Goal: Go to known website: Go to known website

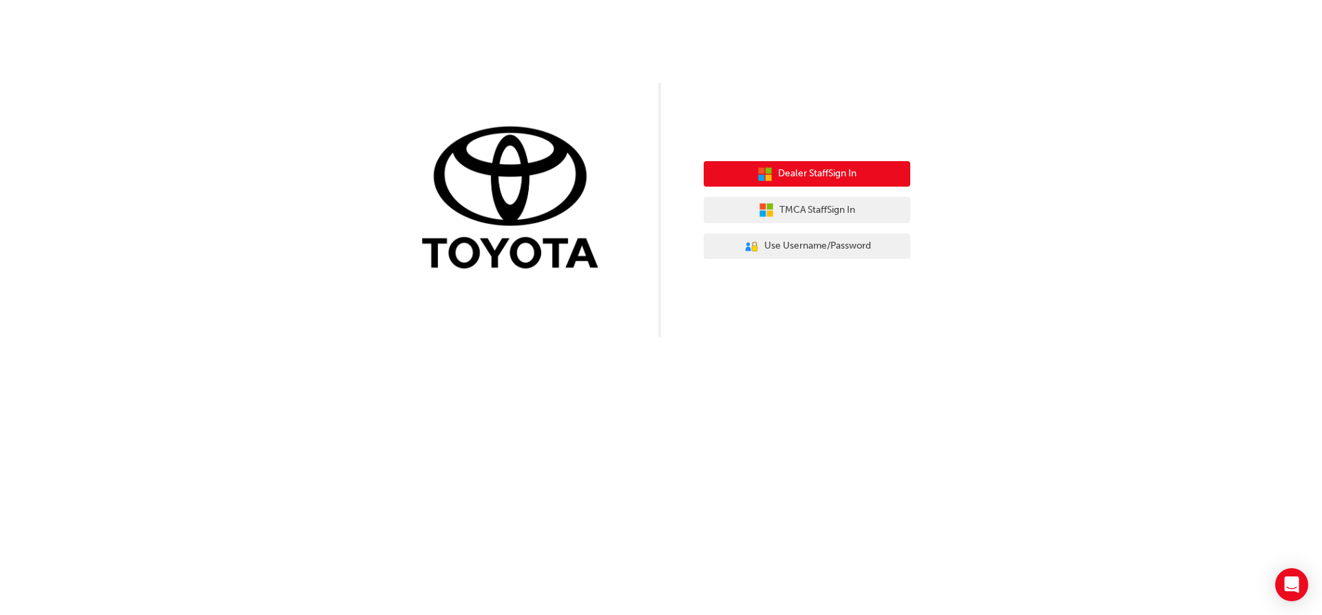
click at [823, 175] on span "Dealer Staff Sign In" at bounding box center [817, 174] width 78 height 16
